Goal: Task Accomplishment & Management: Complete application form

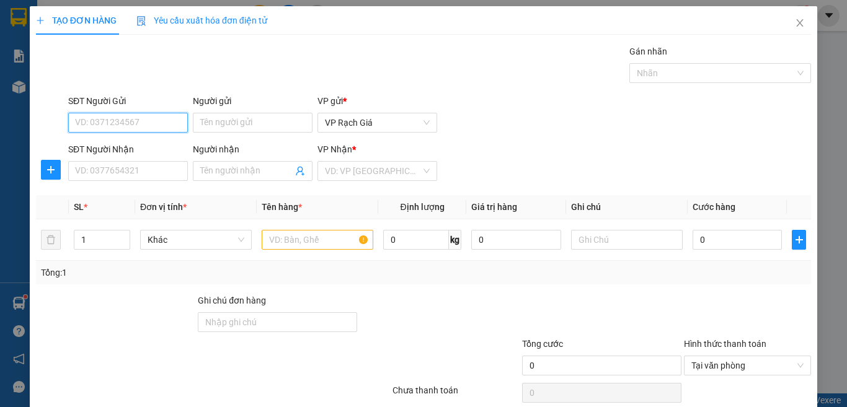
click at [153, 117] on input "SĐT Người Gửi" at bounding box center [128, 123] width 120 height 20
click at [147, 144] on div "0939063123 - HÙNG PHONG" at bounding box center [136, 148] width 122 height 14
type input "0939063123"
type input "HÙNG PHONG"
type input "0989809808"
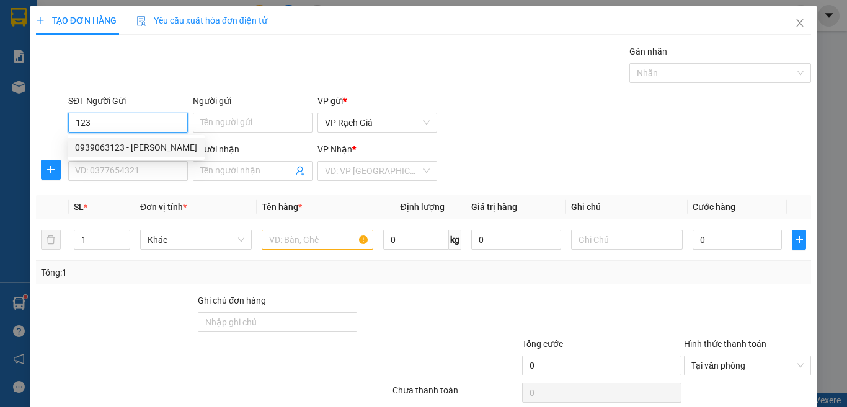
type input "ĐỨC NGUYÊN"
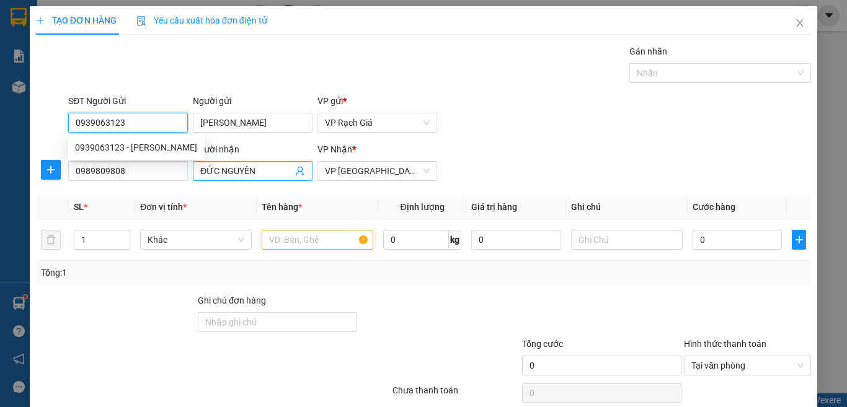
type input "20.000"
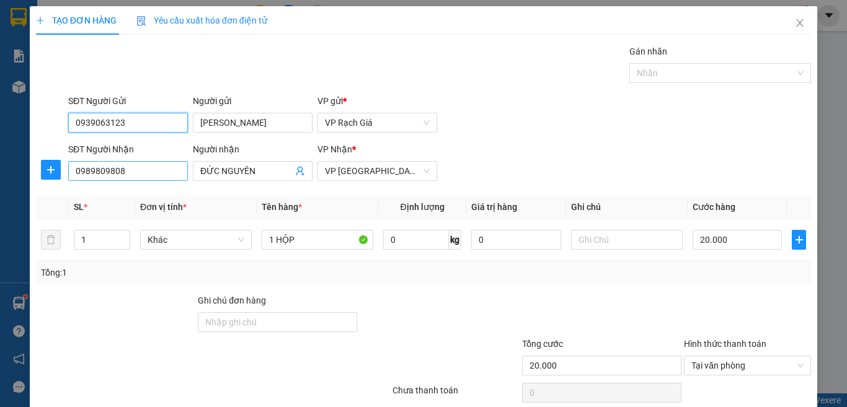
type input "0939063123"
click at [159, 176] on input "0989809808" at bounding box center [128, 171] width 120 height 20
type input "0918208511"
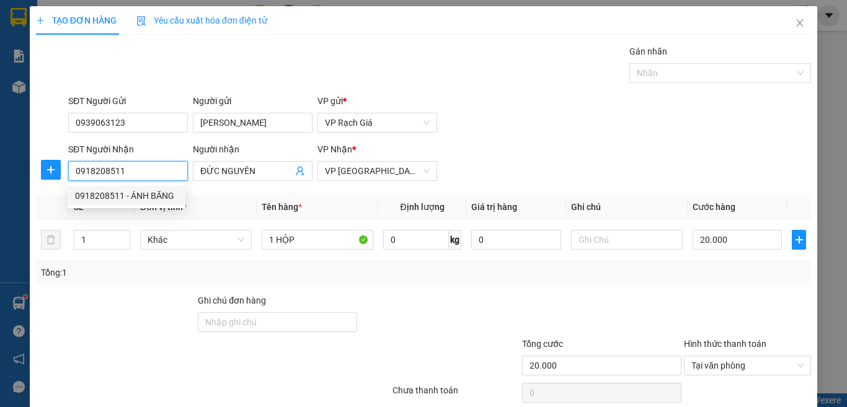
click at [157, 195] on div "0918208511 - ÁNH BĂNG" at bounding box center [126, 196] width 103 height 14
type input "ÁNH BĂNG"
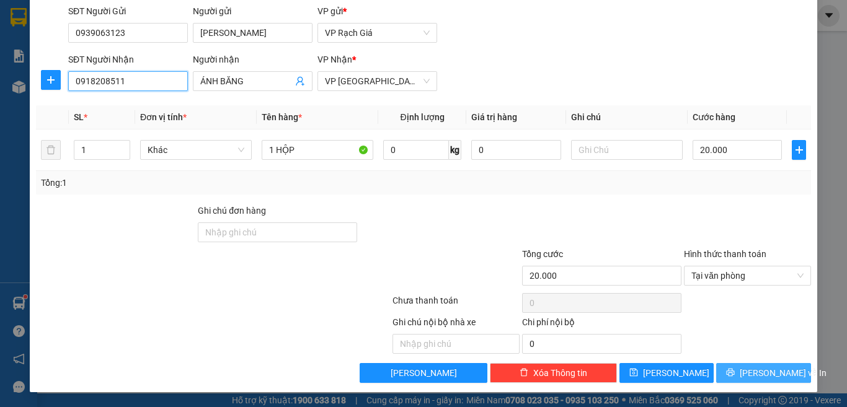
type input "0918208511"
click at [733, 370] on icon "printer" at bounding box center [731, 373] width 8 height 8
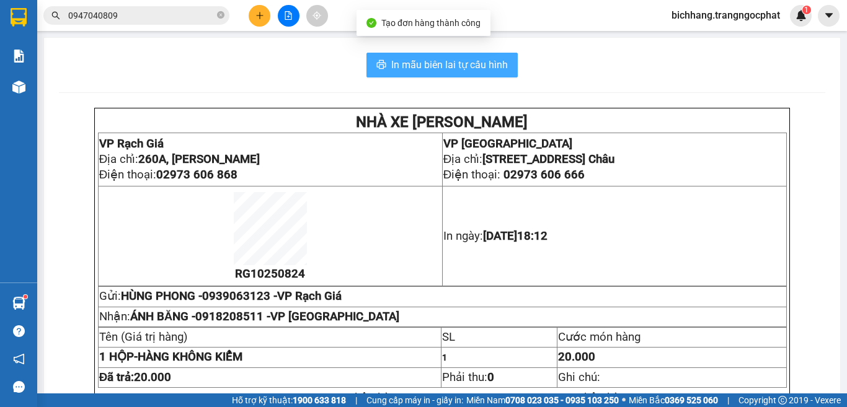
click at [477, 69] on span "In mẫu biên lai tự cấu hình" at bounding box center [449, 65] width 117 height 16
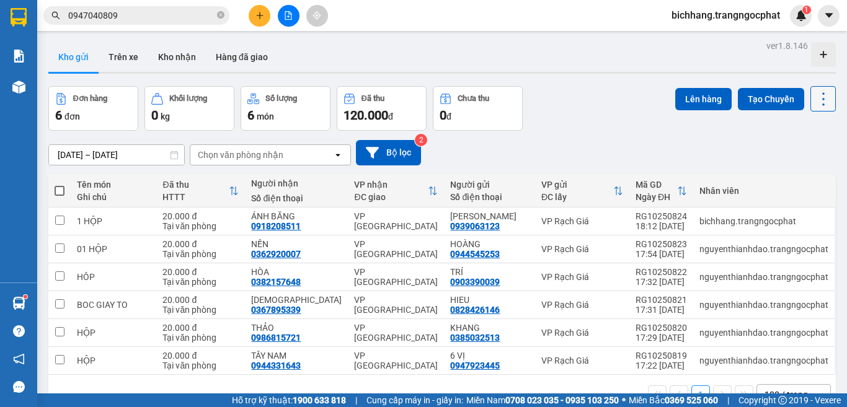
click at [815, 96] on icon at bounding box center [823, 99] width 17 height 17
click at [795, 180] on span "Làm mới" at bounding box center [795, 177] width 34 height 12
click at [156, 16] on input "0947040809" at bounding box center [141, 16] width 146 height 14
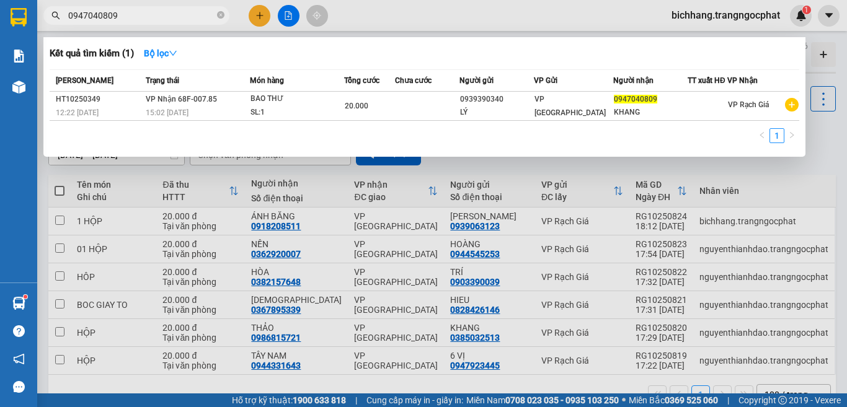
click at [156, 15] on input "0947040809" at bounding box center [141, 16] width 146 height 14
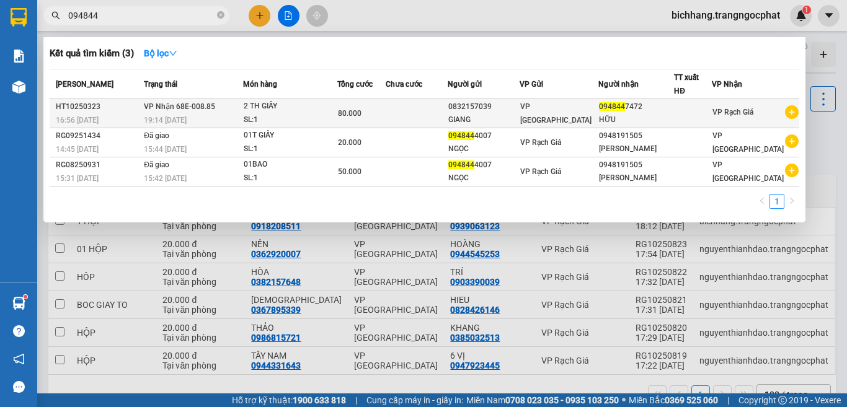
type input "094844"
click at [514, 113] on div "GIANG" at bounding box center [483, 119] width 71 height 13
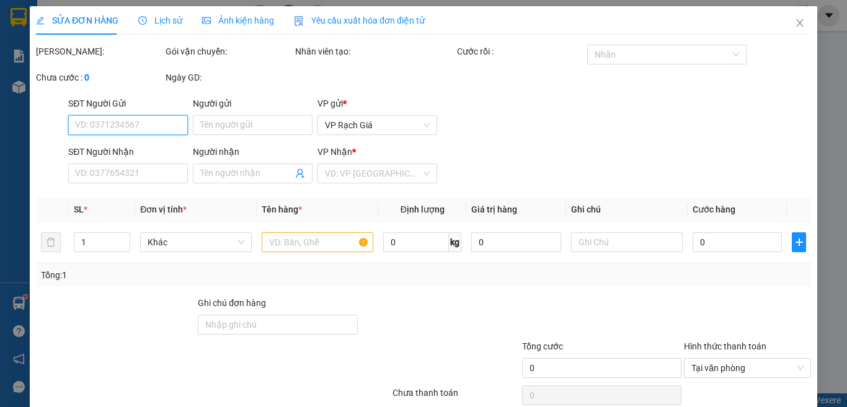
type input "0832157039"
type input "GIANG"
type input "0948447472"
type input "HỮU"
type input "80.000"
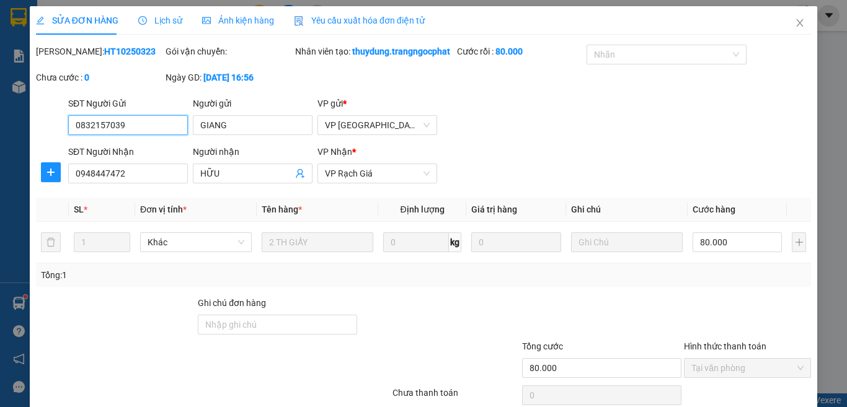
scroll to position [106, 0]
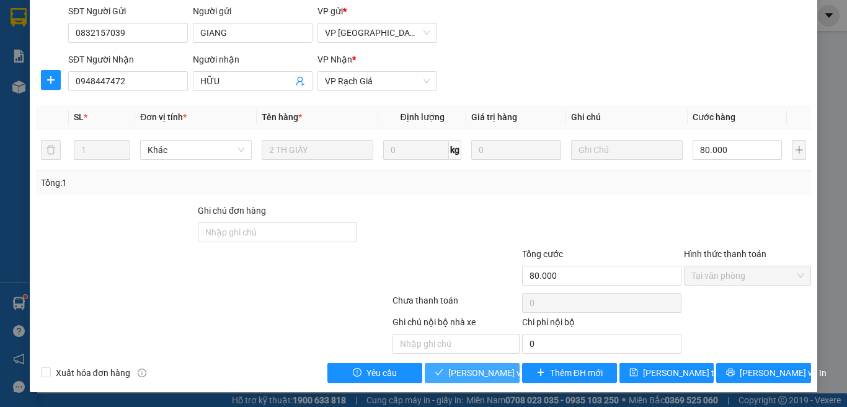
click at [467, 376] on span "Lưu và Giao hàng" at bounding box center [507, 373] width 119 height 14
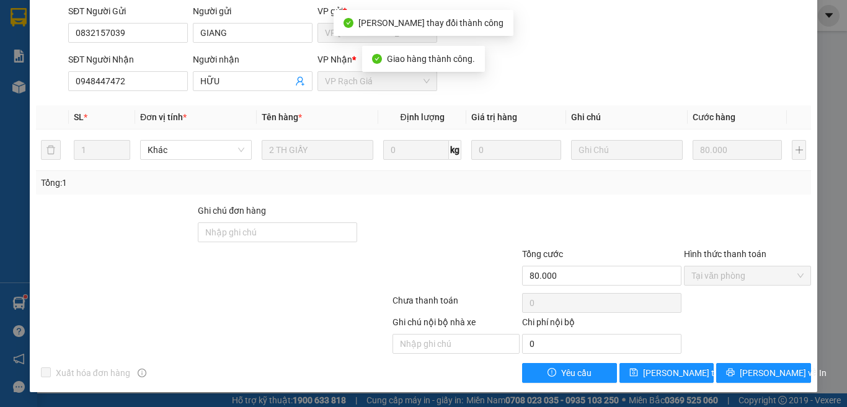
scroll to position [0, 0]
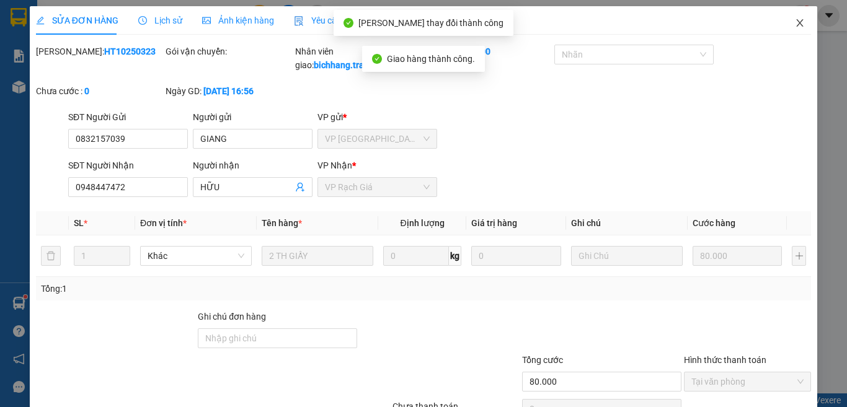
click at [795, 24] on icon "close" at bounding box center [800, 23] width 10 height 10
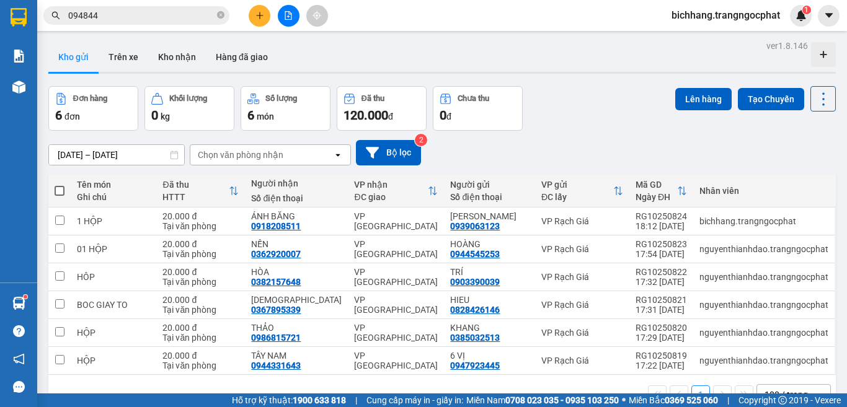
click at [680, 19] on span "bichhang.trangngocphat" at bounding box center [726, 15] width 128 height 16
click at [683, 44] on span "Đăng xuất" at bounding box center [731, 39] width 104 height 14
